Goal: Find specific page/section: Find specific page/section

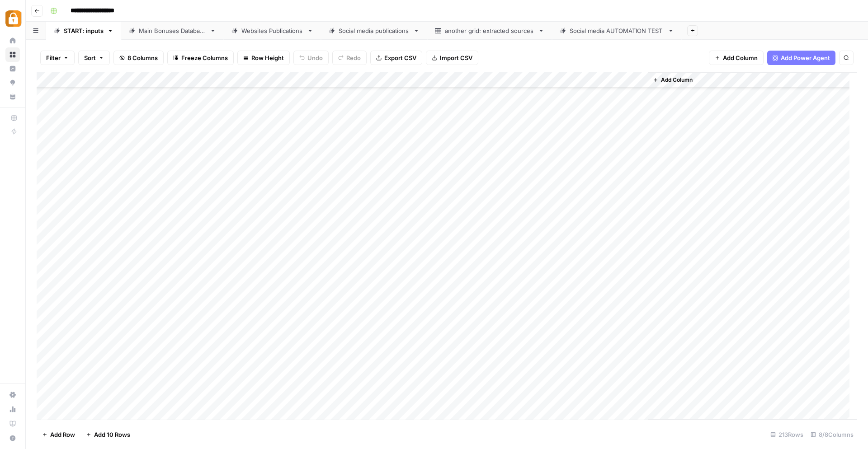
scroll to position [2460, 0]
click at [846, 60] on icon "button" at bounding box center [845, 57] width 5 height 5
type input "******"
click at [726, 95] on div "5 results" at bounding box center [778, 96] width 132 height 11
click at [822, 80] on button "Next Result" at bounding box center [827, 83] width 11 height 11
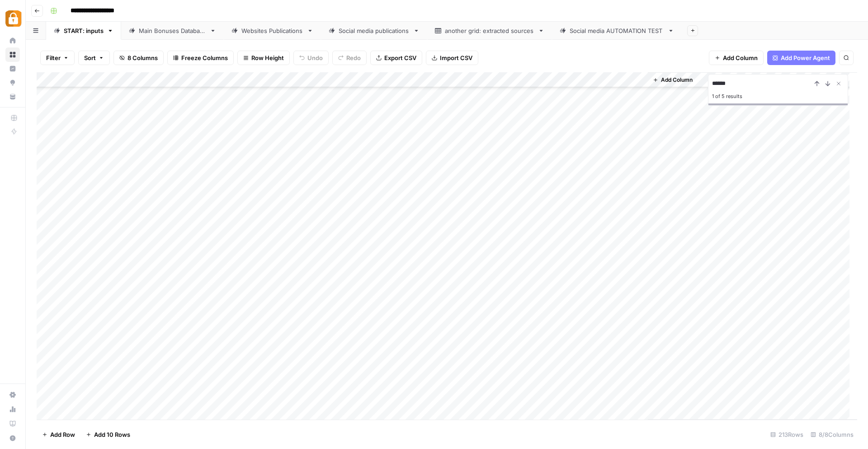
scroll to position [752, 0]
click at [825, 85] on icon "Next Result" at bounding box center [827, 83] width 7 height 7
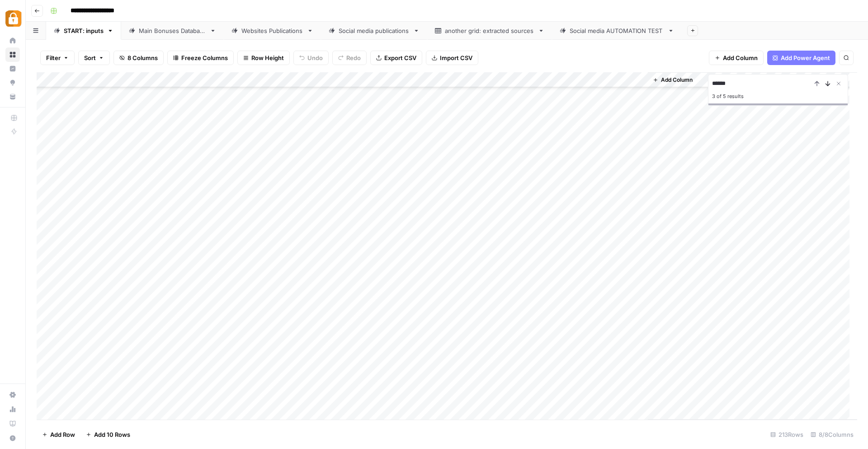
scroll to position [1772, 0]
click at [825, 85] on icon "Next Result" at bounding box center [827, 83] width 7 height 7
click at [283, 33] on div "Websites Publications" at bounding box center [272, 30] width 62 height 9
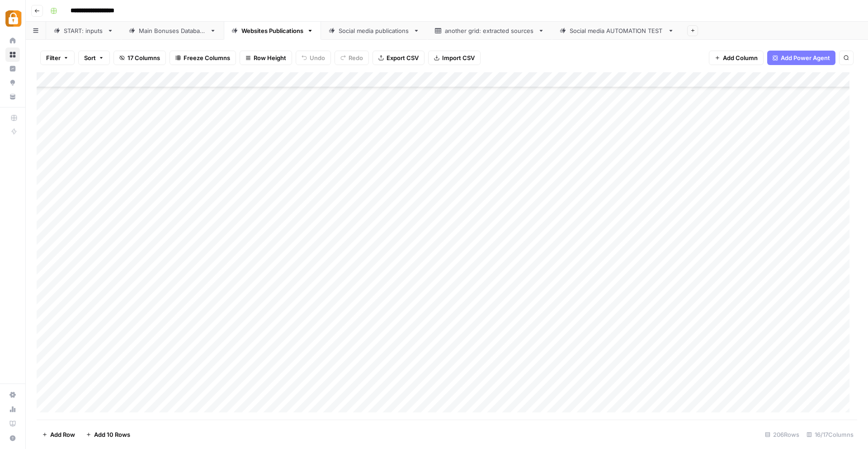
click at [848, 61] on button "Search" at bounding box center [846, 58] width 14 height 14
type input "******"
click at [825, 83] on icon "Next Result" at bounding box center [827, 83] width 7 height 7
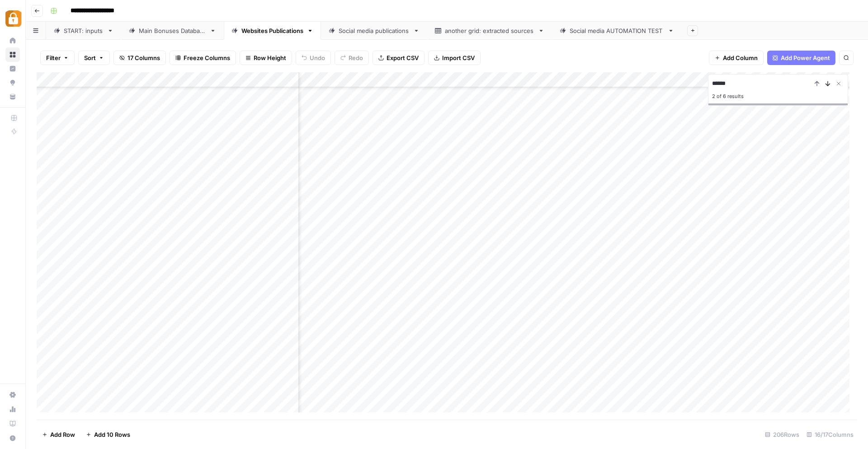
click at [826, 83] on icon "Next Result" at bounding box center [827, 83] width 7 height 7
click at [826, 85] on icon "Next Result" at bounding box center [827, 83] width 7 height 7
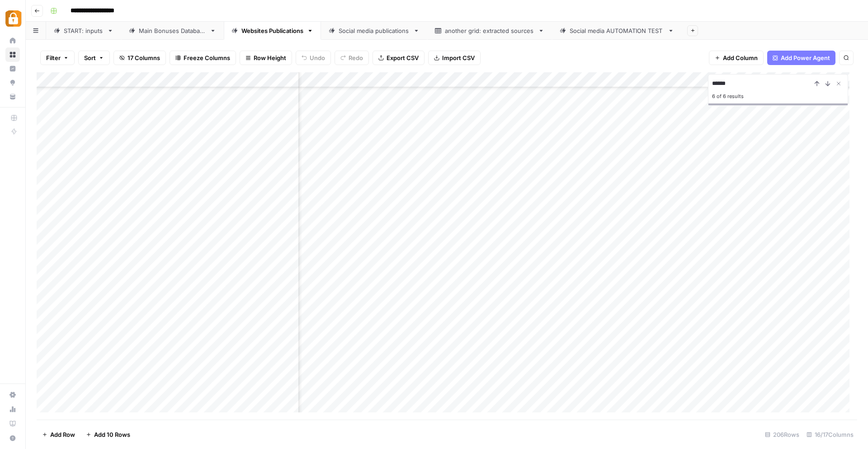
scroll to position [1606, 0]
